Goal: Task Accomplishment & Management: Complete application form

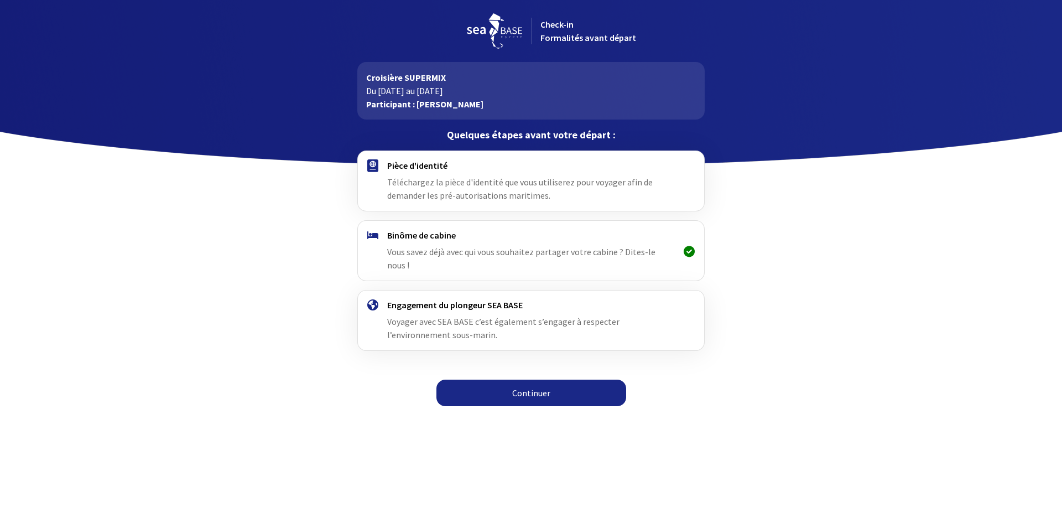
click at [522, 380] on link "Continuer" at bounding box center [532, 393] width 190 height 27
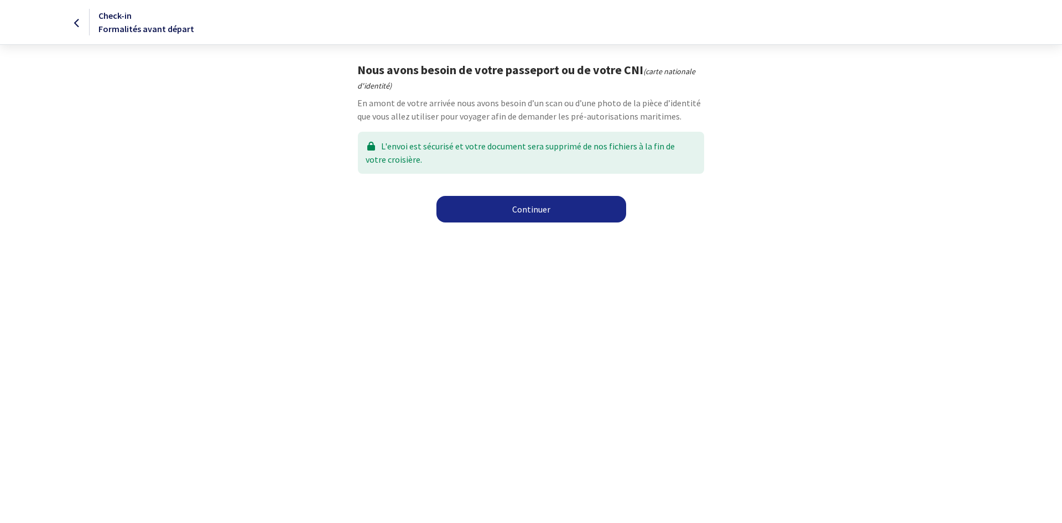
click at [528, 208] on link "Continuer" at bounding box center [532, 209] width 190 height 27
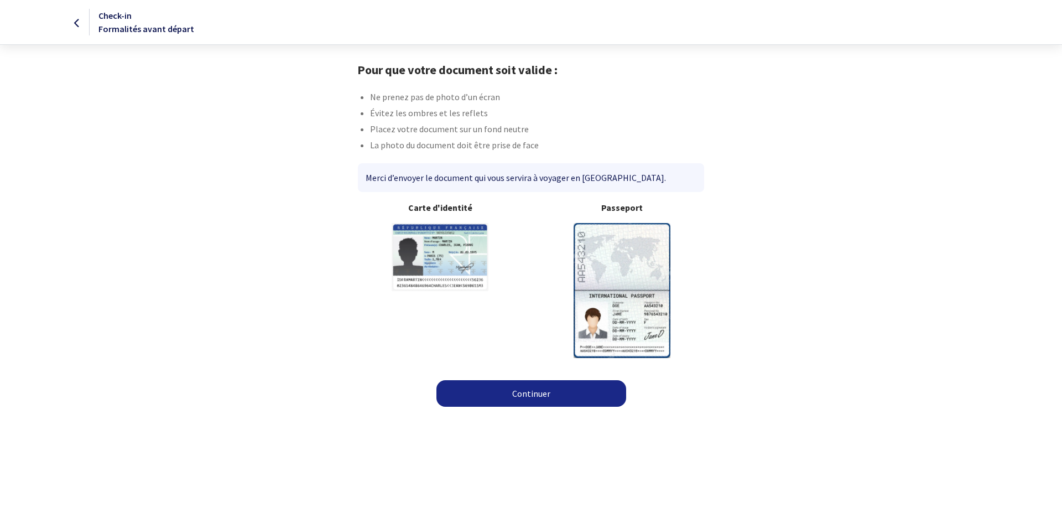
click at [533, 390] on link "Continuer" at bounding box center [532, 393] width 190 height 27
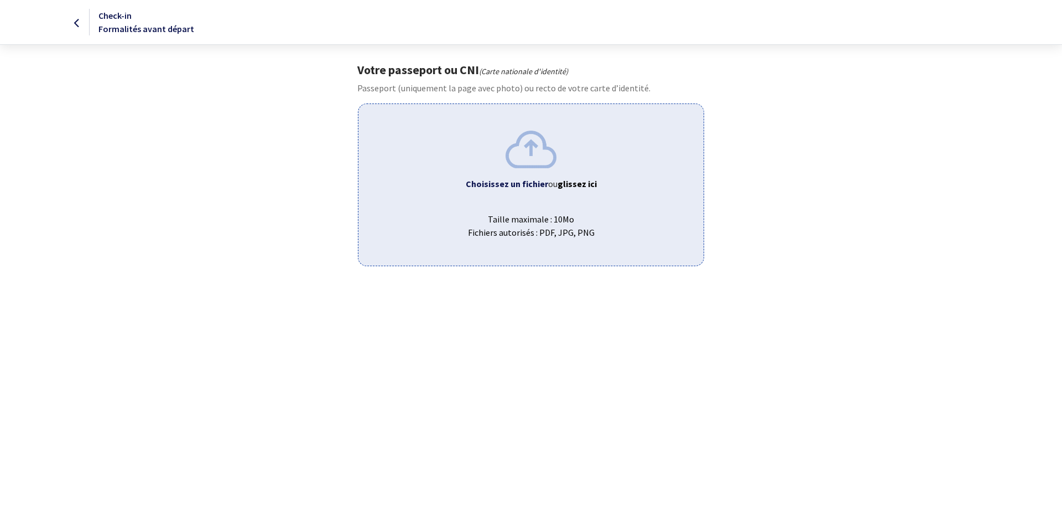
click at [536, 184] on b "Choisissez un fichier" at bounding box center [507, 183] width 82 height 11
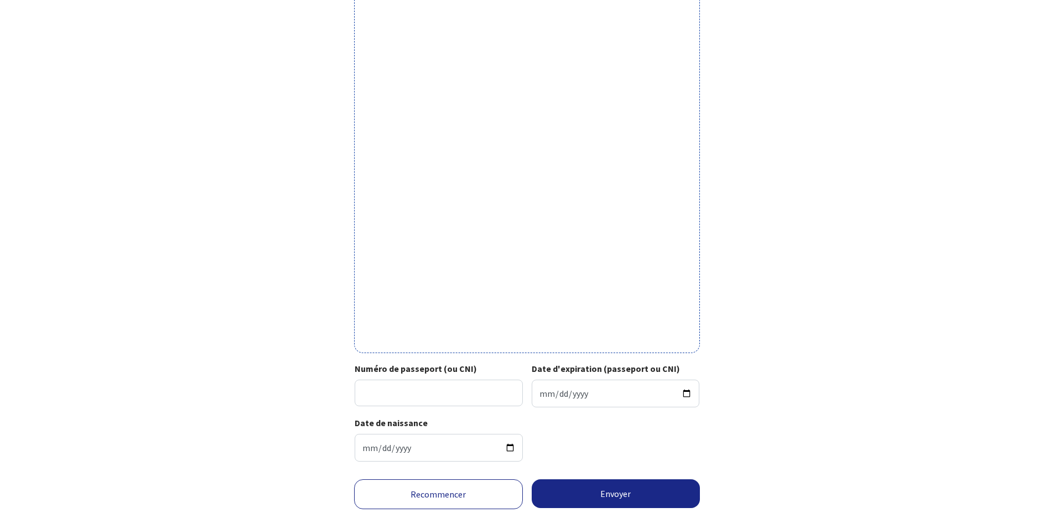
scroll to position [221, 0]
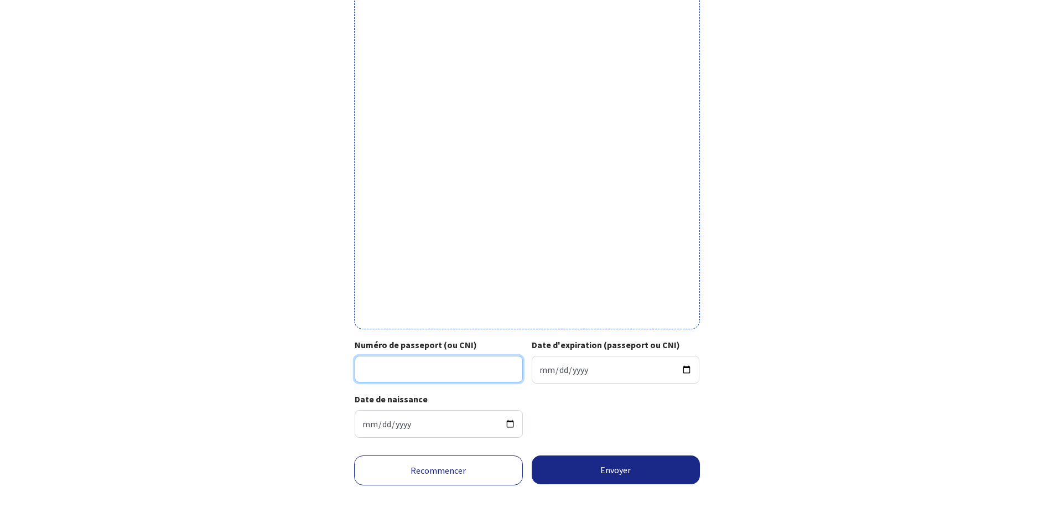
click at [392, 365] on input "Numéro de passeport (ou CNI)" at bounding box center [439, 369] width 168 height 27
type input "23HC63706"
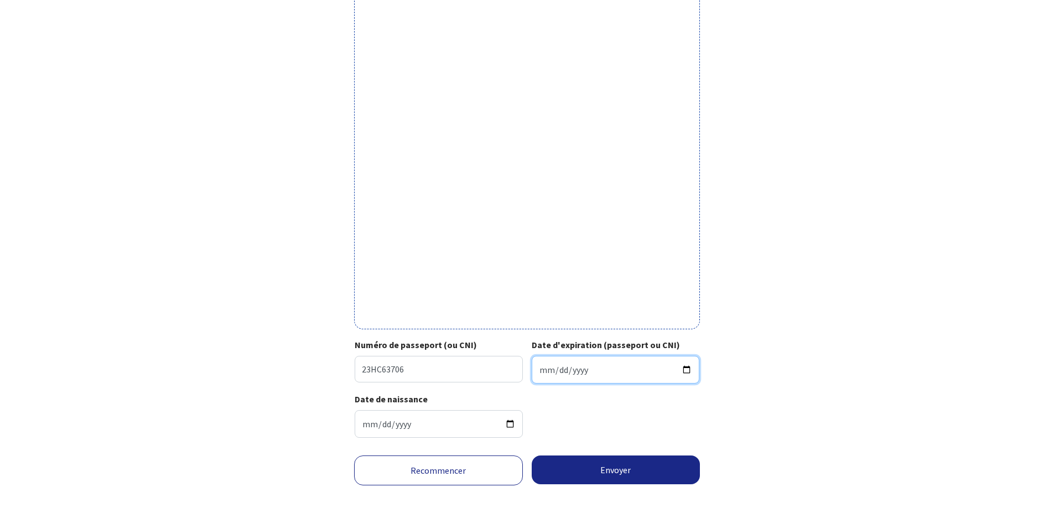
click at [584, 368] on input "Date d'expiration (passeport ou CNI)" at bounding box center [616, 370] width 168 height 28
click at [573, 372] on input "Date d'expiration (passeport ou CNI)" at bounding box center [616, 370] width 168 height 28
click at [689, 369] on input "Date d'expiration (passeport ou CNI)" at bounding box center [616, 370] width 168 height 28
click at [546, 369] on input "2033-06-26" at bounding box center [616, 370] width 168 height 28
type input "2033-06-25"
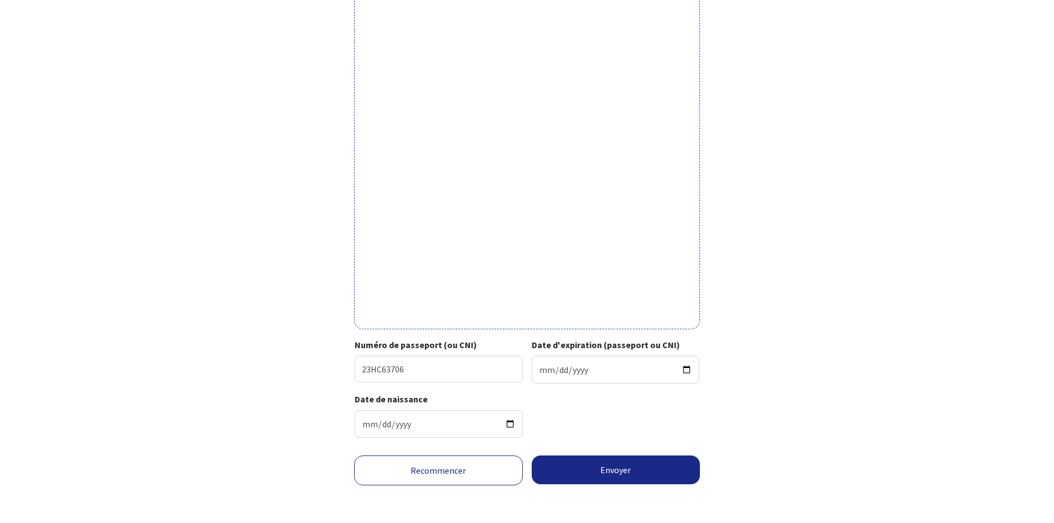
click at [618, 419] on div "Date de naissance 1969-09-09" at bounding box center [527, 419] width 345 height 54
click at [614, 468] on button "Envoyer" at bounding box center [616, 469] width 169 height 29
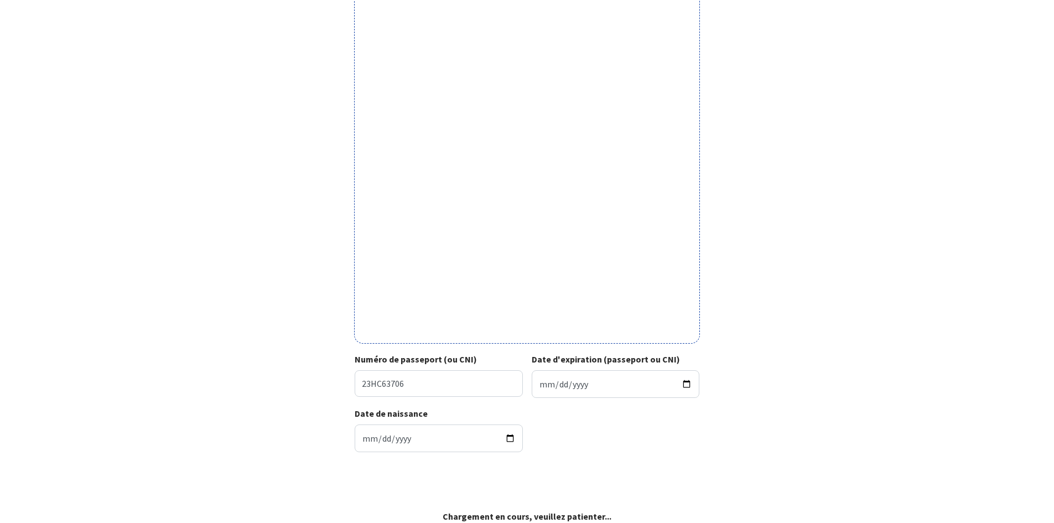
scroll to position [207, 0]
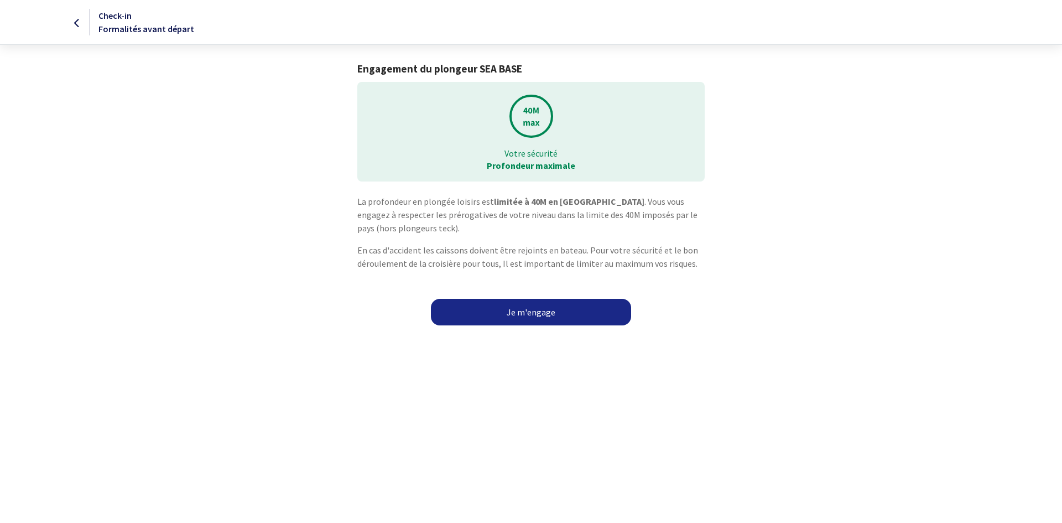
click at [526, 311] on link "Je m'engage" at bounding box center [531, 312] width 200 height 27
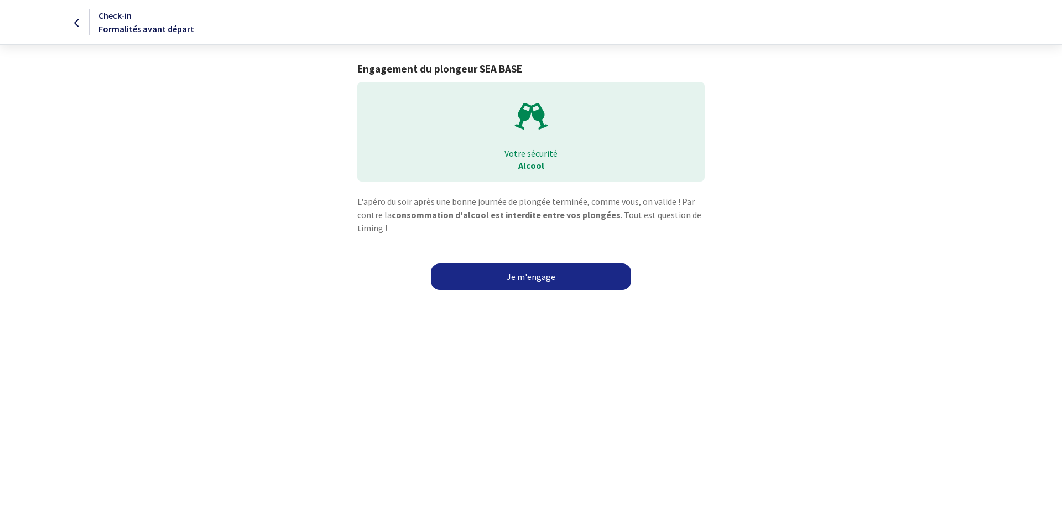
click at [527, 276] on link "Je m'engage" at bounding box center [531, 276] width 200 height 27
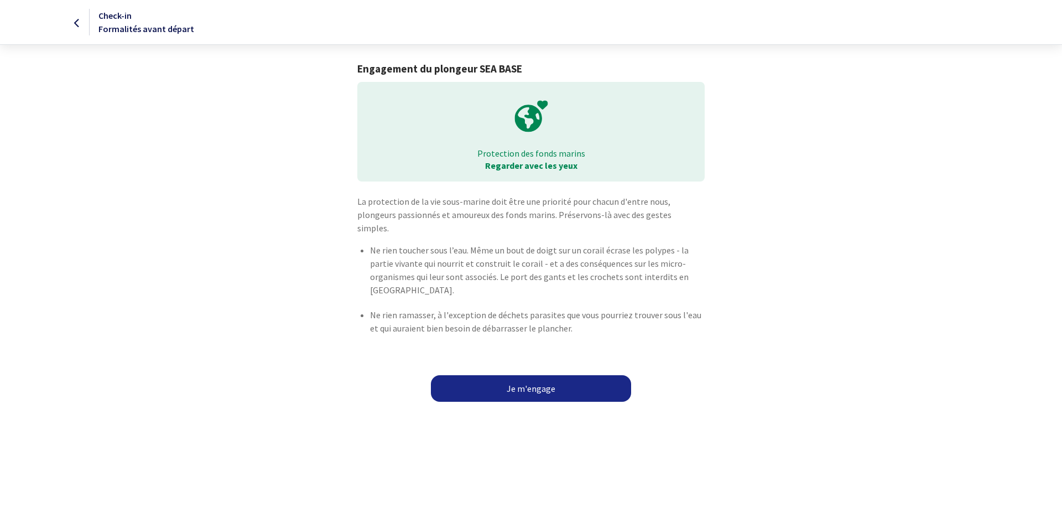
click at [528, 380] on link "Je m'engage" at bounding box center [531, 388] width 200 height 27
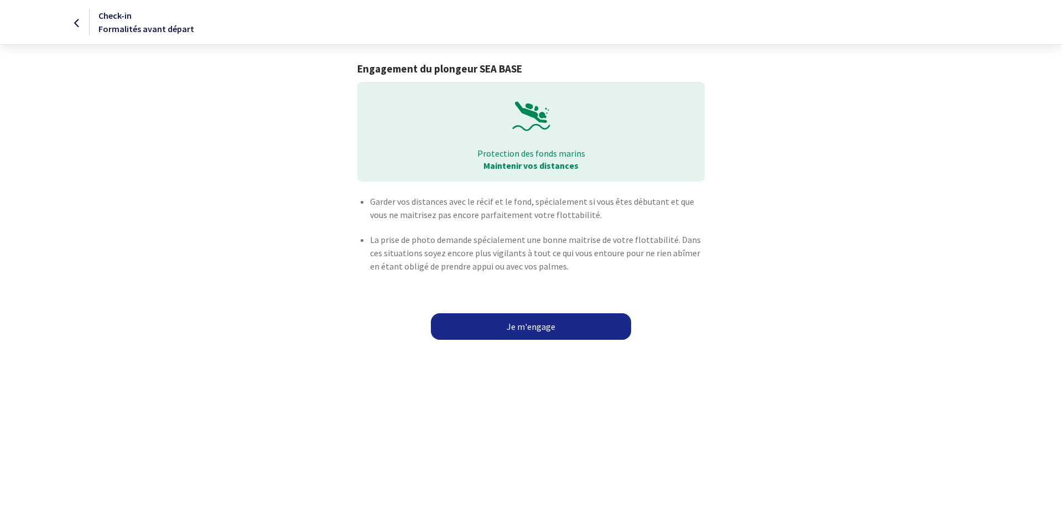
click at [531, 322] on link "Je m'engage" at bounding box center [531, 326] width 200 height 27
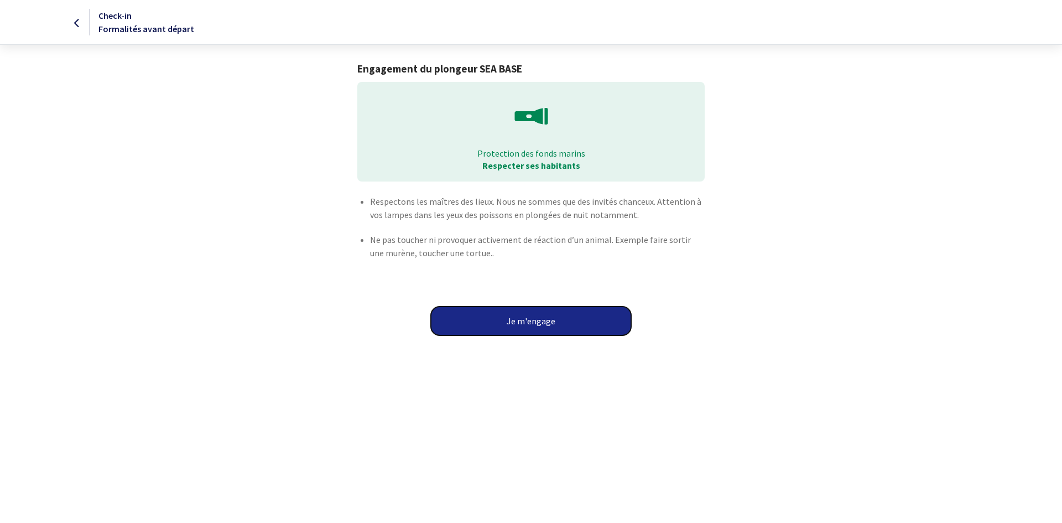
click at [530, 323] on button "Je m'engage" at bounding box center [531, 321] width 200 height 29
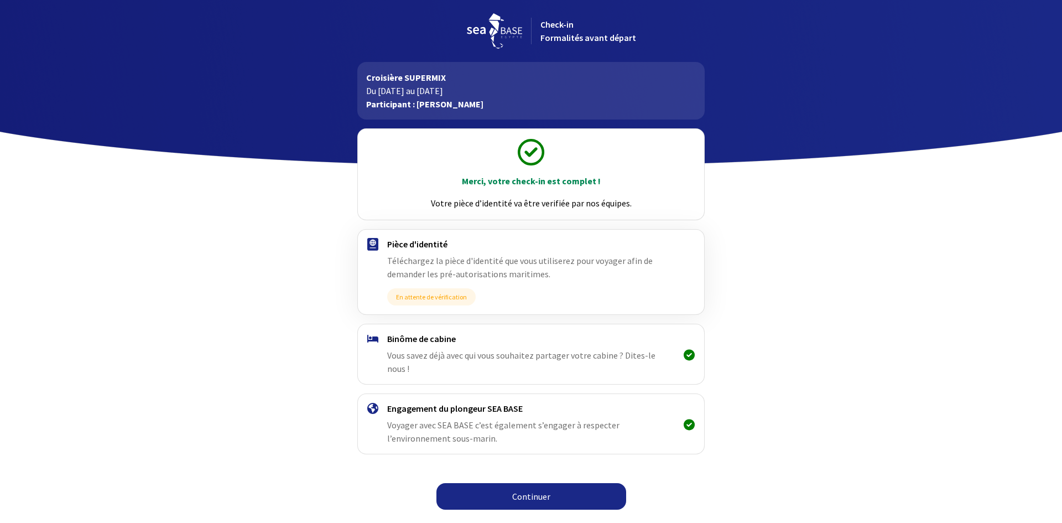
click at [536, 487] on link "Continuer" at bounding box center [532, 496] width 190 height 27
click at [528, 483] on link "Continuer" at bounding box center [532, 496] width 190 height 27
click at [527, 485] on link "Continuer" at bounding box center [532, 496] width 190 height 27
click at [793, 392] on div "Merci, votre check-in est complet ! Votre pièce d’identité va être verifiée par…" at bounding box center [531, 318] width 625 height 397
click at [495, 287] on div "Pièce d'identité Téléchargez la pièce d'identité que vous utiliserez pour voyag…" at bounding box center [530, 271] width 287 height 67
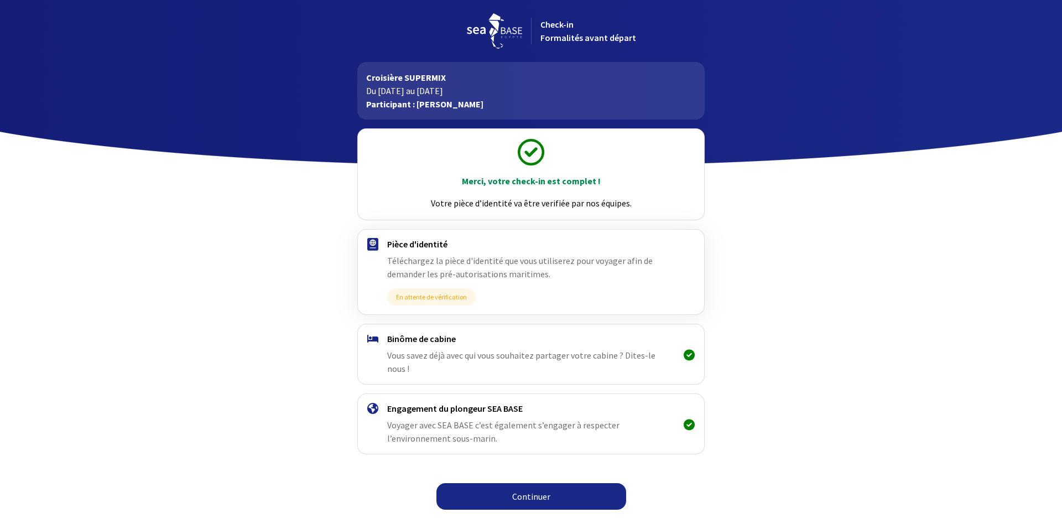
click at [536, 485] on link "Continuer" at bounding box center [532, 496] width 190 height 27
click at [526, 483] on link "Continuer" at bounding box center [532, 496] width 190 height 27
